Goal: Transaction & Acquisition: Subscribe to service/newsletter

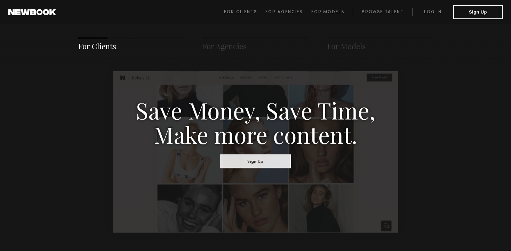
scroll to position [436, 0]
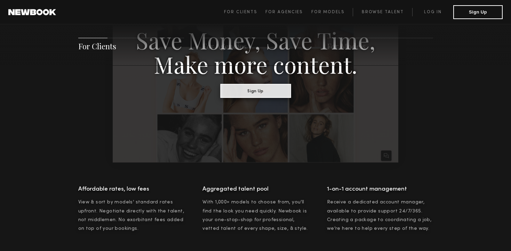
click at [259, 87] on button "Sign Up" at bounding box center [255, 91] width 71 height 14
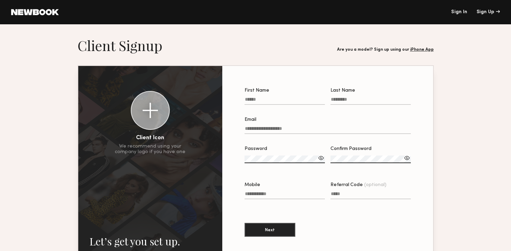
click at [256, 99] on input "First Name" at bounding box center [284, 101] width 80 height 8
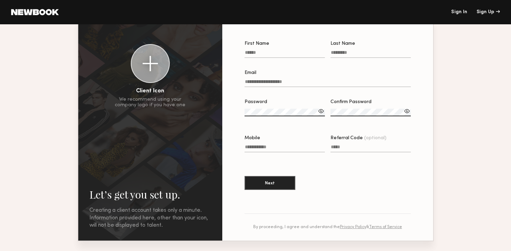
scroll to position [45, 0]
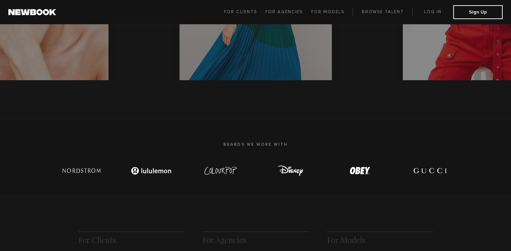
scroll to position [43, 0]
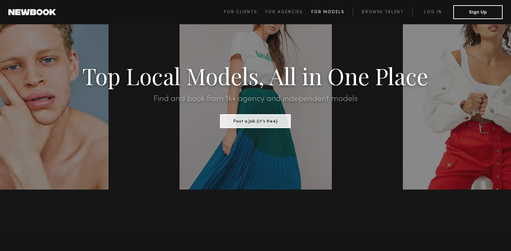
click at [321, 14] on span "For Models" at bounding box center [327, 12] width 33 height 4
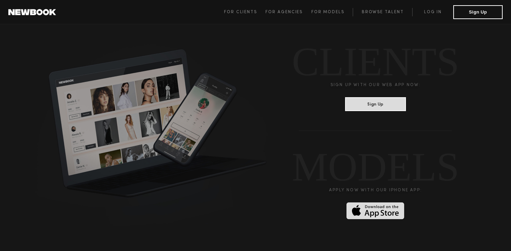
scroll to position [1735, 0]
click at [358, 97] on button "Sign Up" at bounding box center [375, 104] width 61 height 14
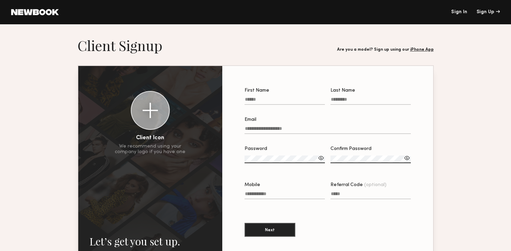
click at [413, 51] on link "iPhone App" at bounding box center [422, 50] width 24 height 4
